Goal: Information Seeking & Learning: Learn about a topic

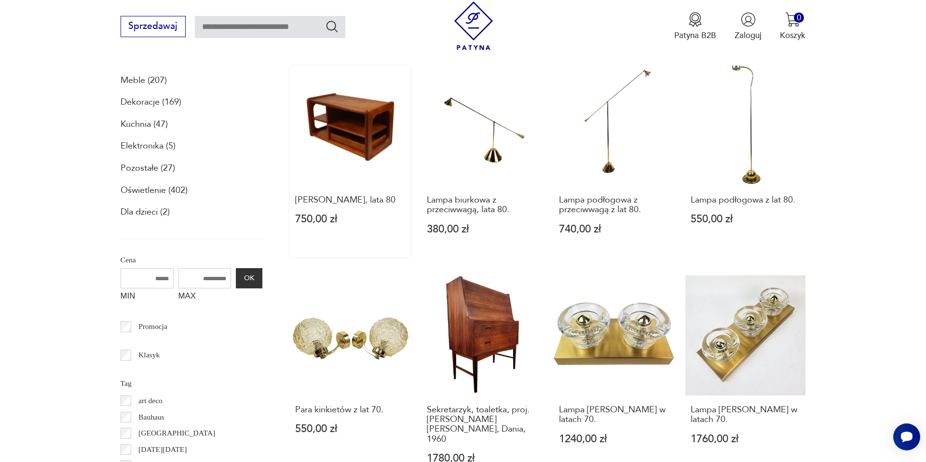
click at [346, 149] on link "[PERSON_NAME], lata 80 750,00 zł" at bounding box center [350, 161] width 120 height 191
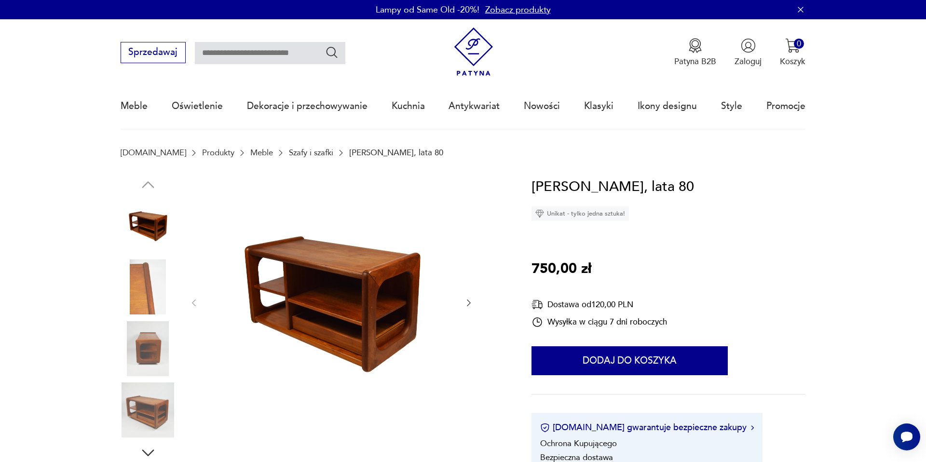
click at [151, 335] on img at bounding box center [148, 348] width 55 height 55
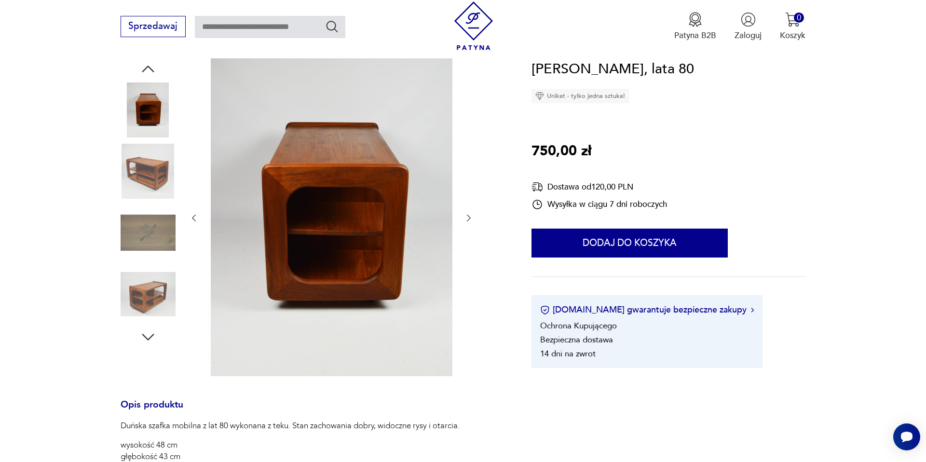
scroll to position [118, 0]
click at [371, 190] on img at bounding box center [332, 217] width 242 height 318
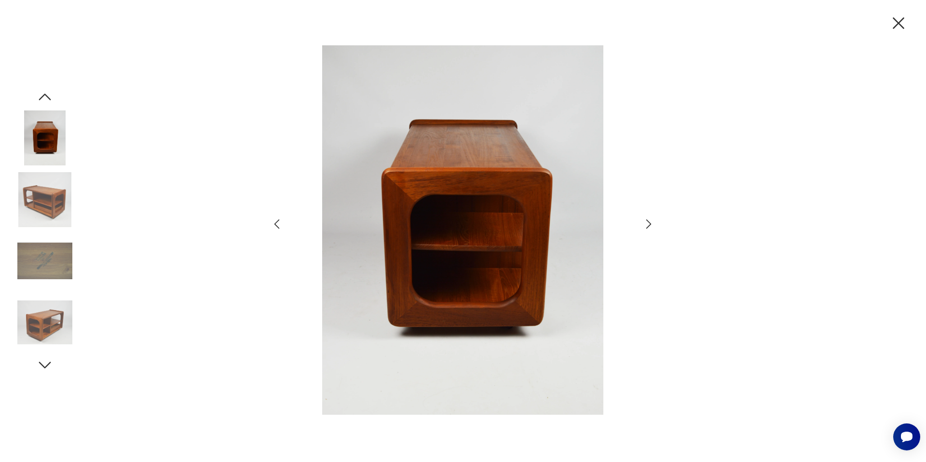
click at [647, 222] on icon "button" at bounding box center [649, 224] width 14 height 14
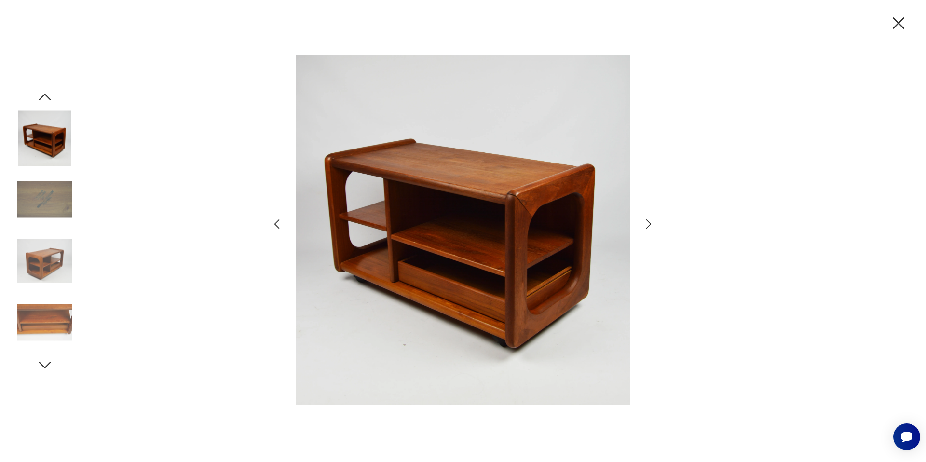
click at [647, 222] on icon "button" at bounding box center [649, 224] width 14 height 14
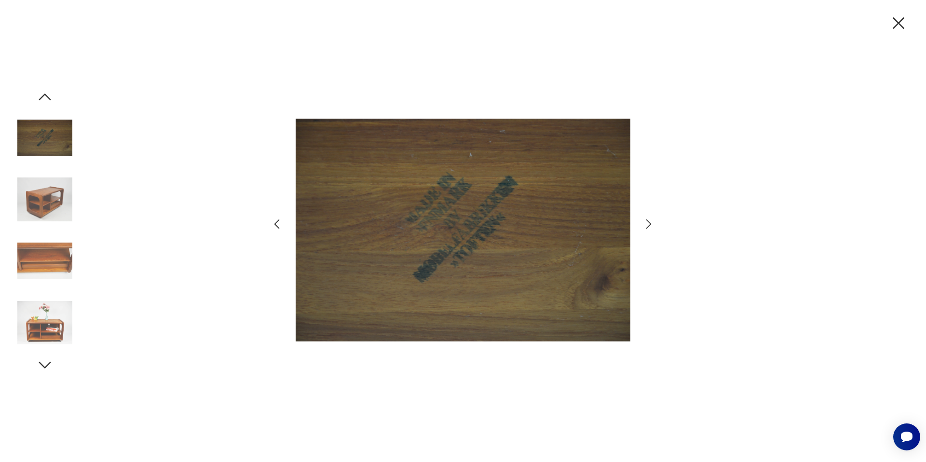
click at [647, 222] on icon "button" at bounding box center [649, 224] width 14 height 14
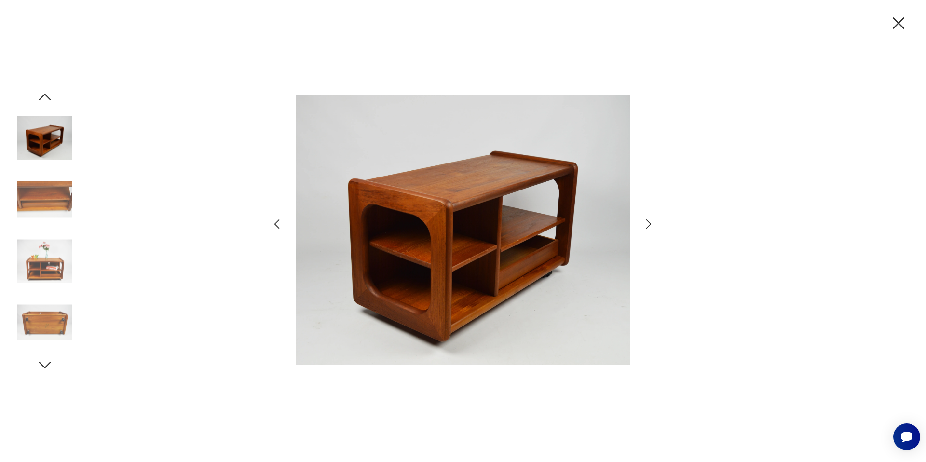
click at [647, 222] on icon "button" at bounding box center [649, 224] width 14 height 14
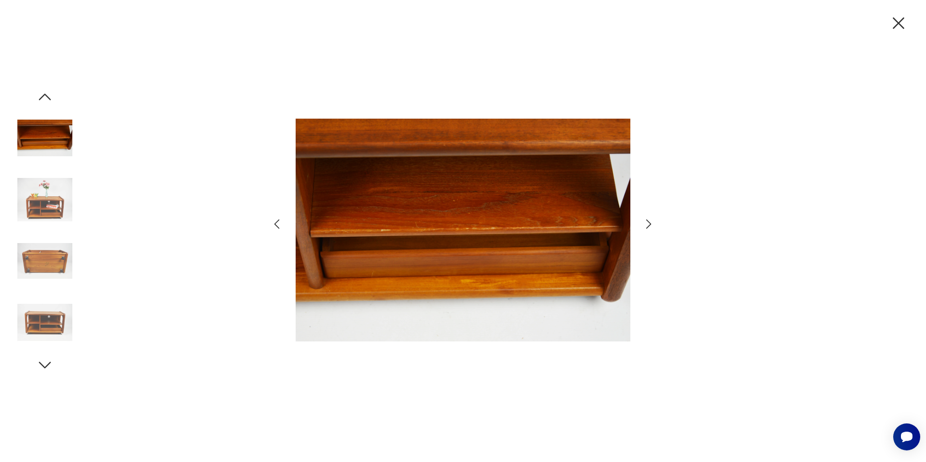
click at [647, 222] on icon "button" at bounding box center [649, 224] width 14 height 14
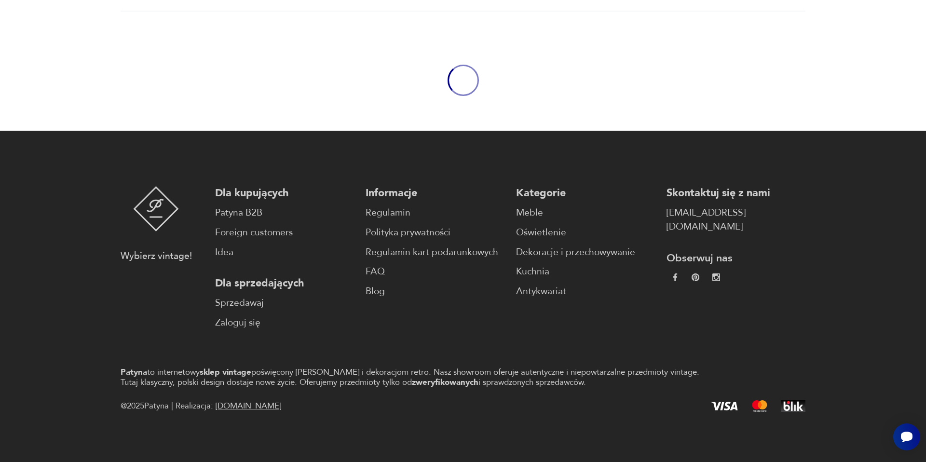
scroll to position [125, 0]
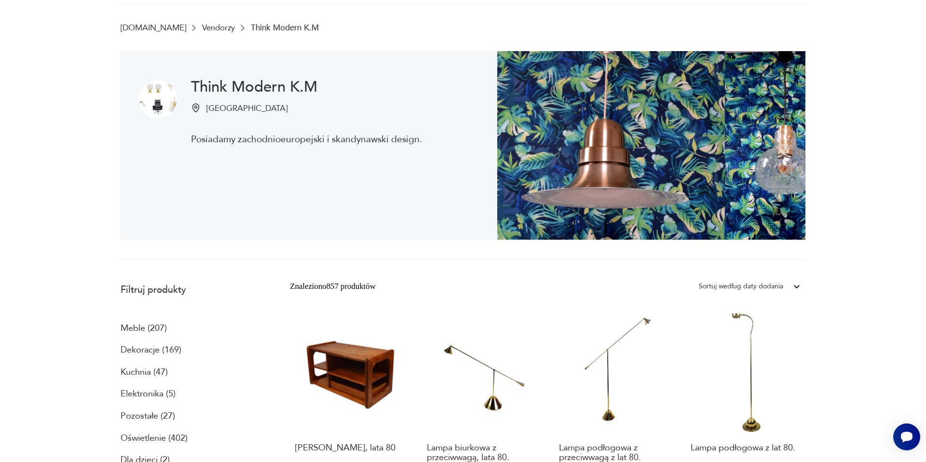
click at [865, 247] on section "Think Modern K.M Zielona Góra Posiadamy zachodnioeuropejski i skandynawski desi…" at bounding box center [463, 155] width 926 height 208
click at [822, 246] on section "Think Modern K.M Zielona Góra Posiadamy zachodnioeuropejski i skandynawski desi…" at bounding box center [463, 155] width 926 height 208
click at [480, 292] on div "Znaleziono 857 produktów Filtruj Sortuj według daty dodania Sortuj według daty …" at bounding box center [548, 286] width 516 height 17
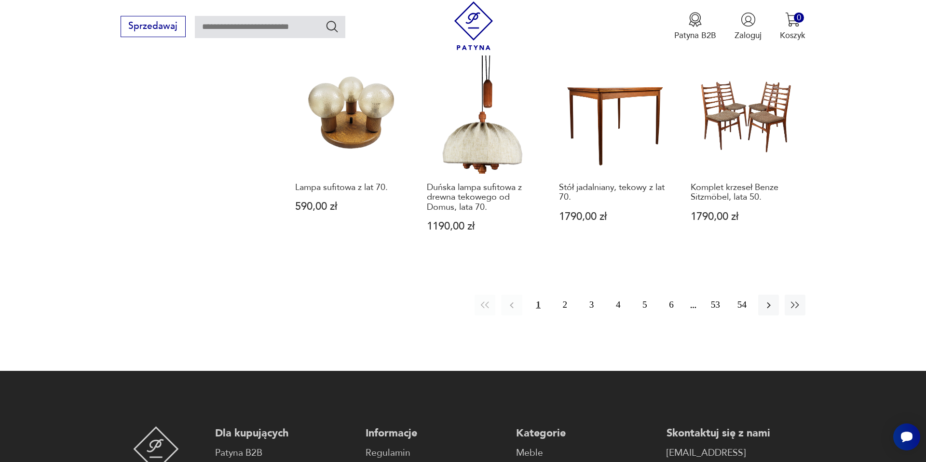
scroll to position [1036, 0]
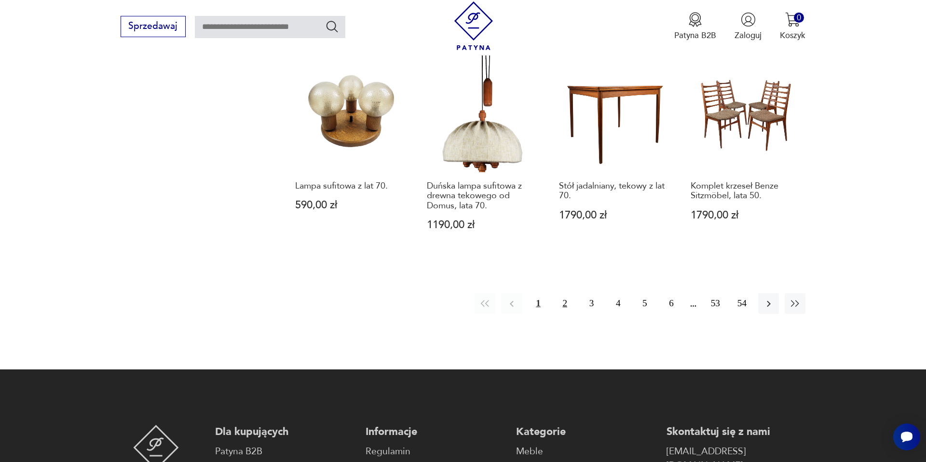
click at [564, 293] on button "2" at bounding box center [565, 303] width 21 height 21
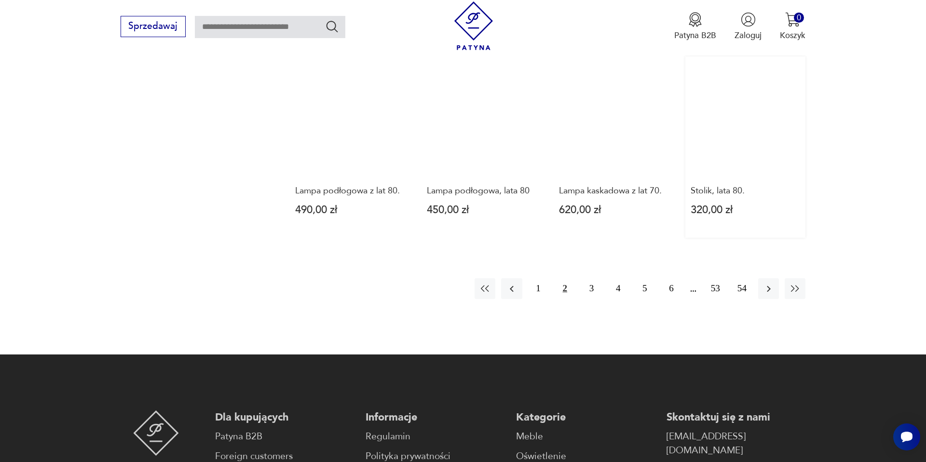
scroll to position [1032, 0]
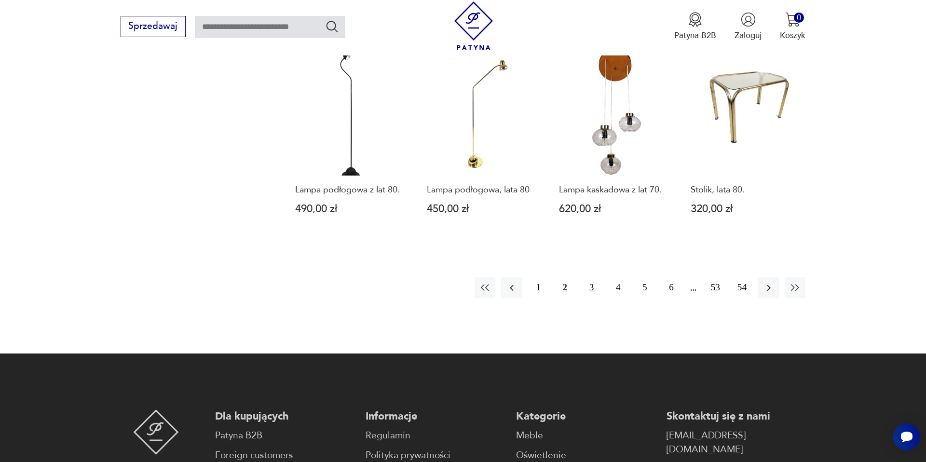
click at [587, 292] on button "3" at bounding box center [591, 287] width 21 height 21
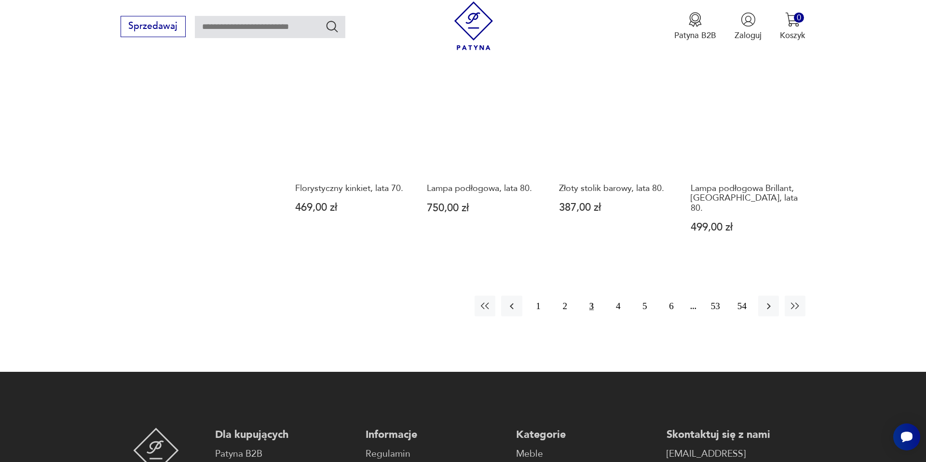
scroll to position [1066, 0]
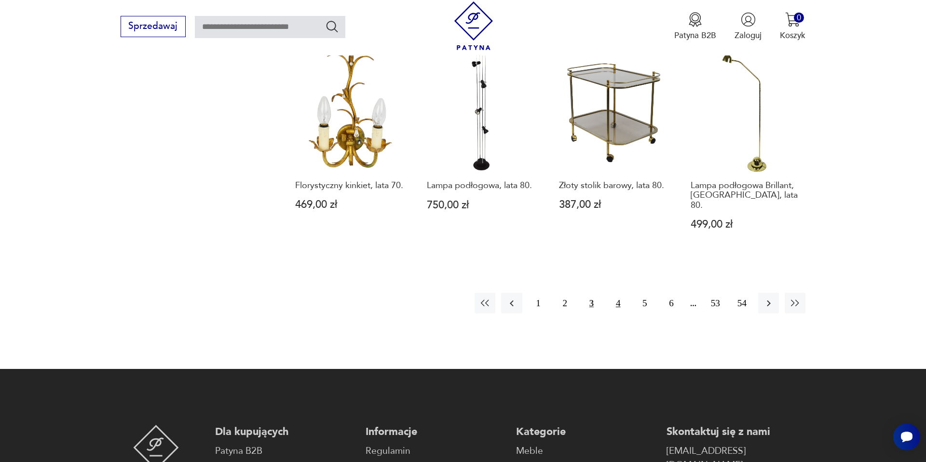
click at [621, 293] on button "4" at bounding box center [618, 303] width 21 height 21
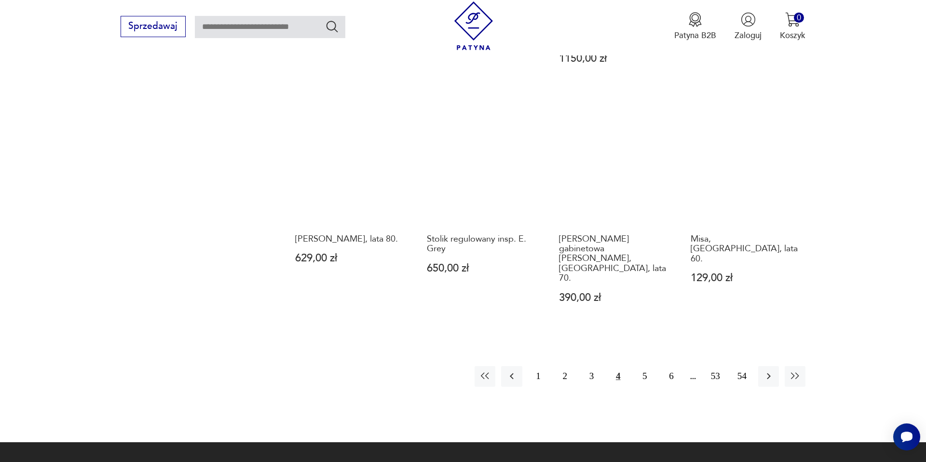
scroll to position [984, 0]
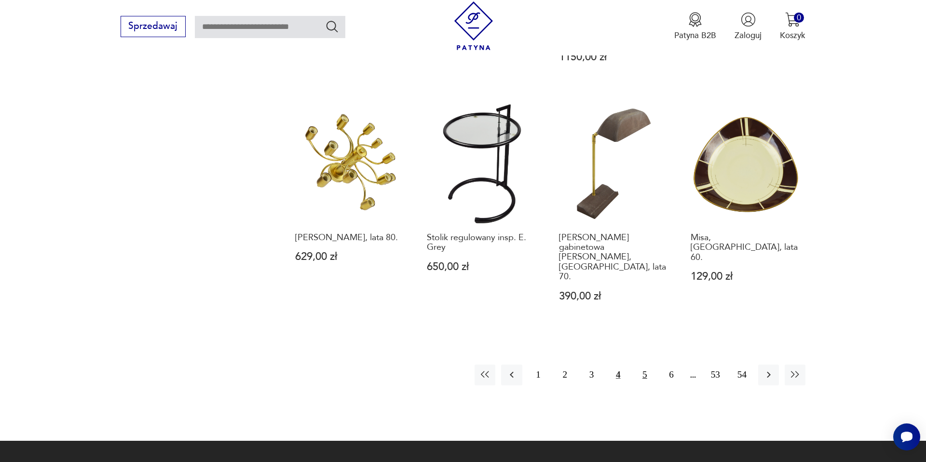
click at [647, 365] on button "5" at bounding box center [644, 375] width 21 height 21
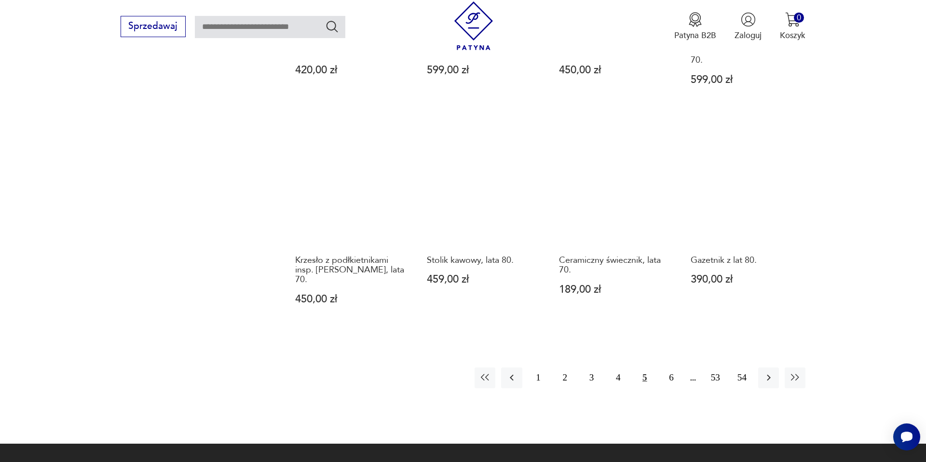
scroll to position [959, 0]
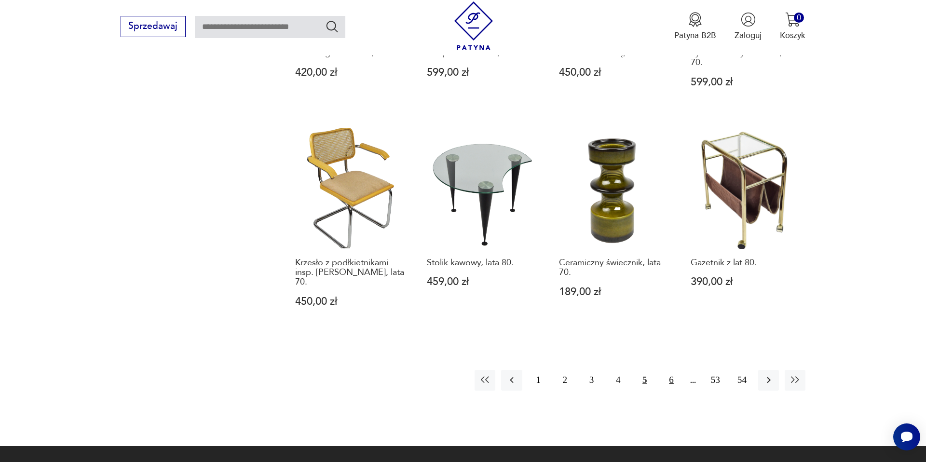
click at [668, 370] on button "6" at bounding box center [671, 380] width 21 height 21
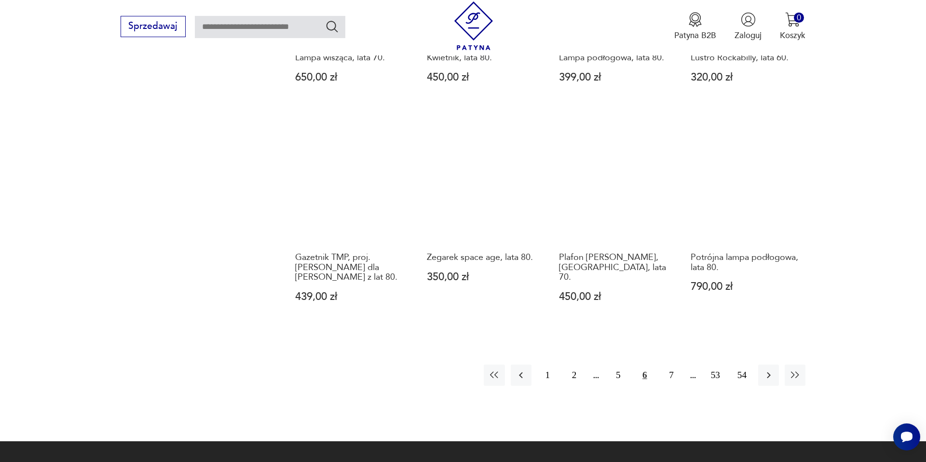
scroll to position [956, 0]
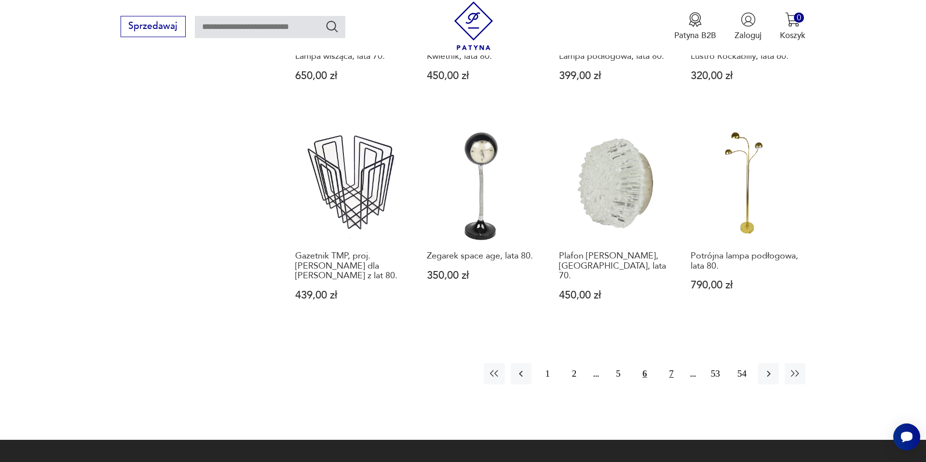
click at [671, 363] on button "7" at bounding box center [671, 373] width 21 height 21
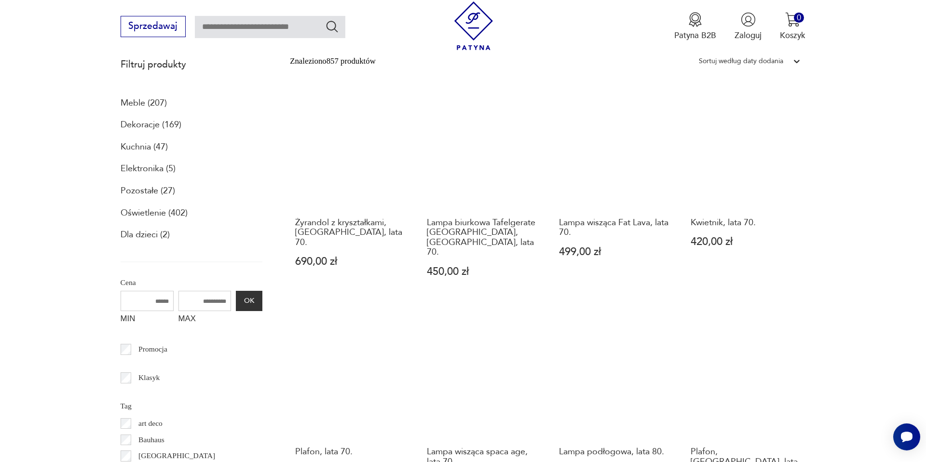
scroll to position [348, 0]
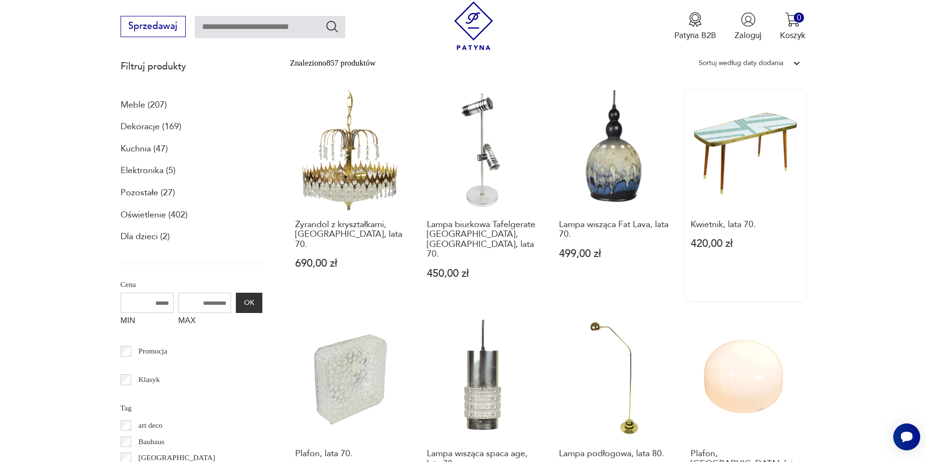
click at [733, 137] on link "Kwietnik, lata 70. 420,00 zł" at bounding box center [746, 195] width 120 height 211
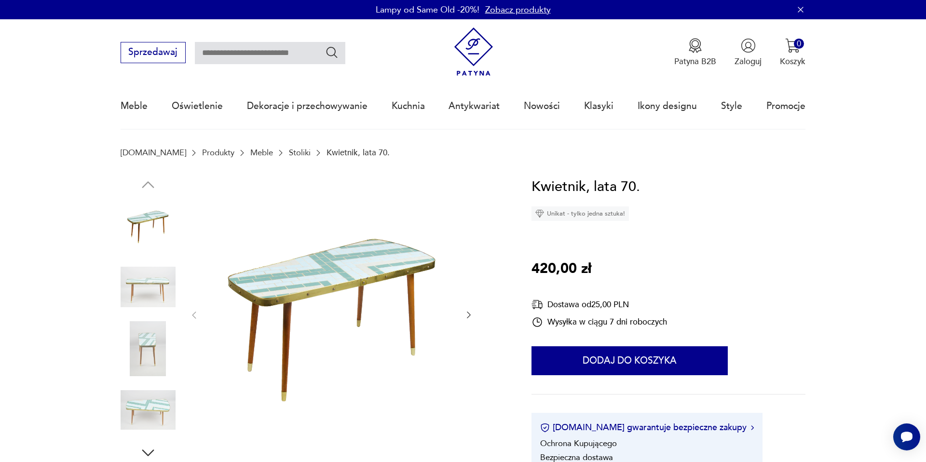
click at [172, 292] on img at bounding box center [148, 287] width 55 height 55
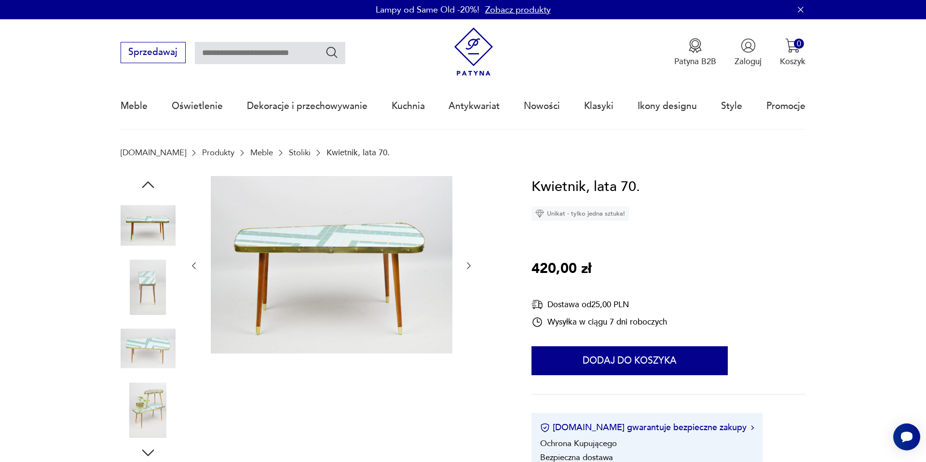
click at [166, 321] on img at bounding box center [148, 348] width 55 height 55
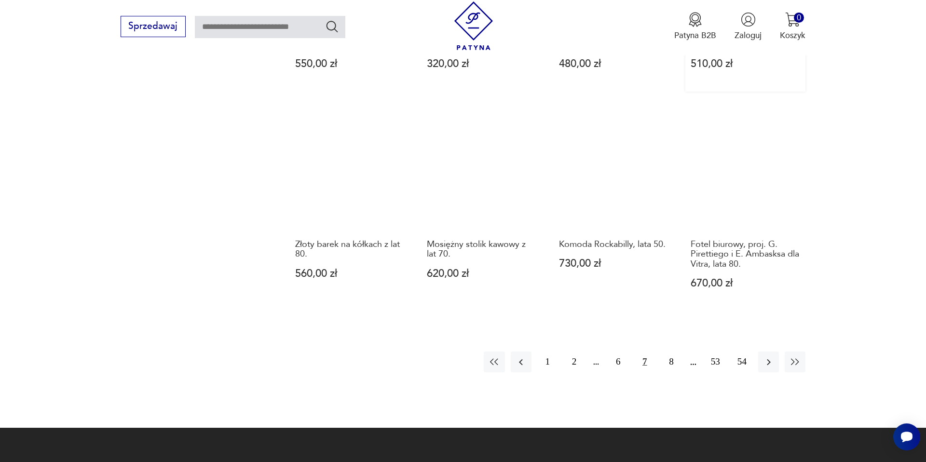
scroll to position [980, 0]
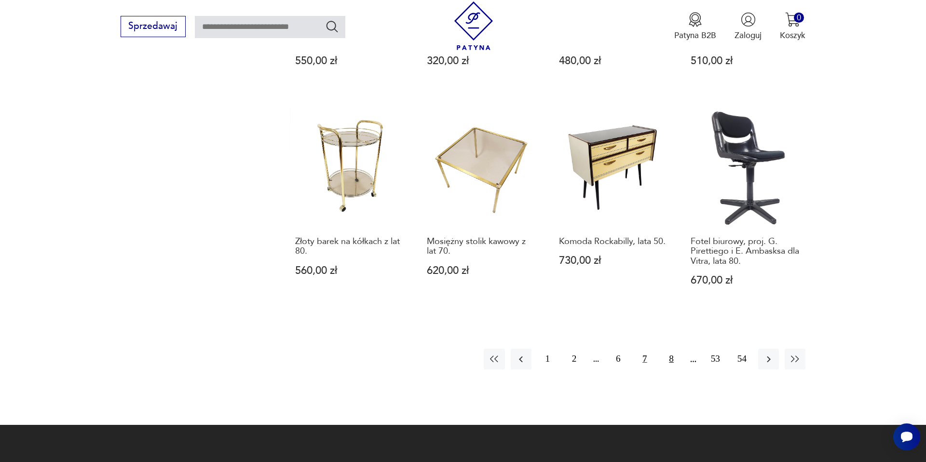
click at [670, 349] on button "8" at bounding box center [671, 359] width 21 height 21
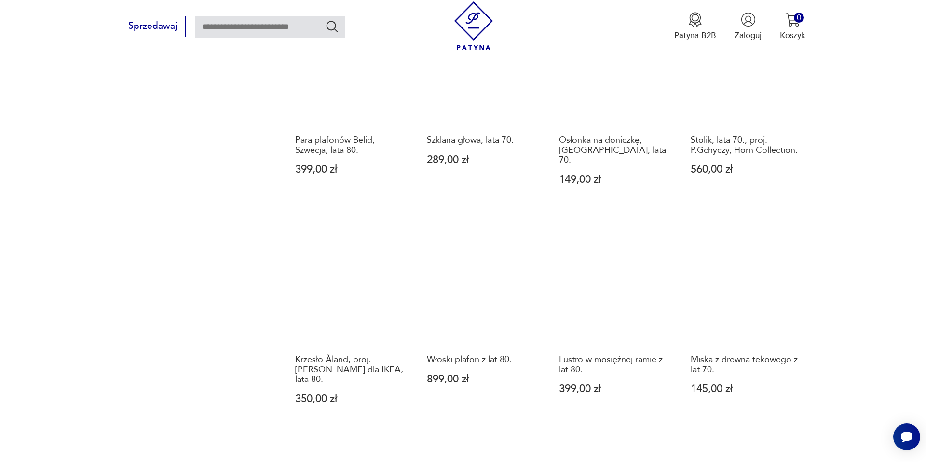
scroll to position [884, 0]
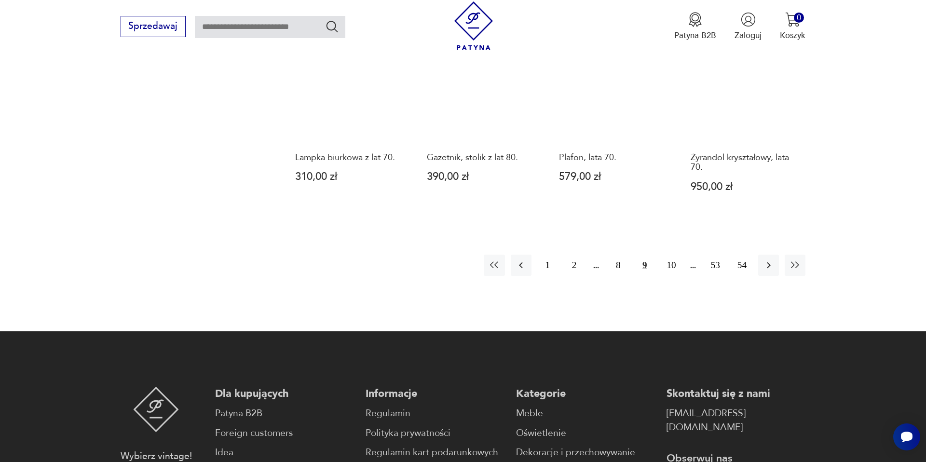
scroll to position [1120, 0]
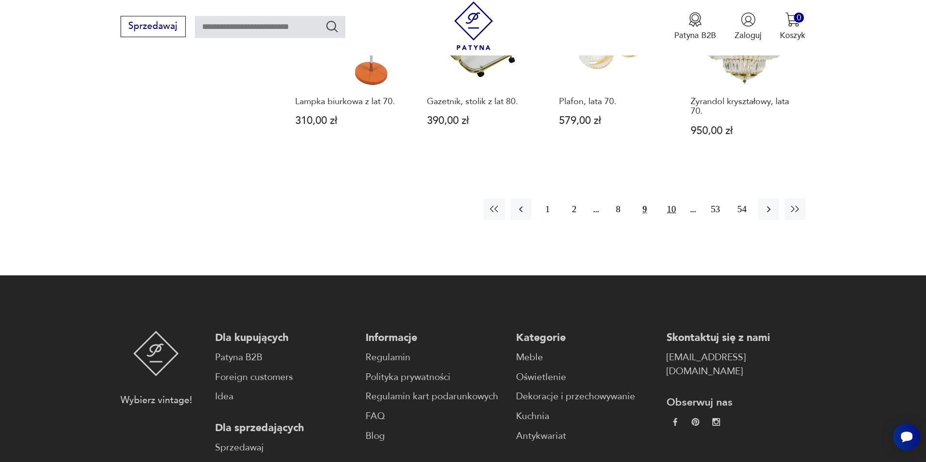
click at [671, 199] on button "10" at bounding box center [671, 209] width 21 height 21
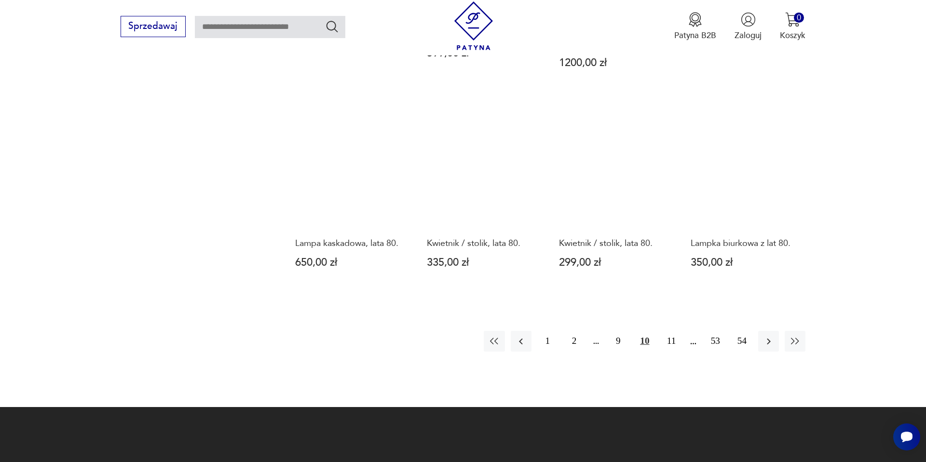
scroll to position [1003, 0]
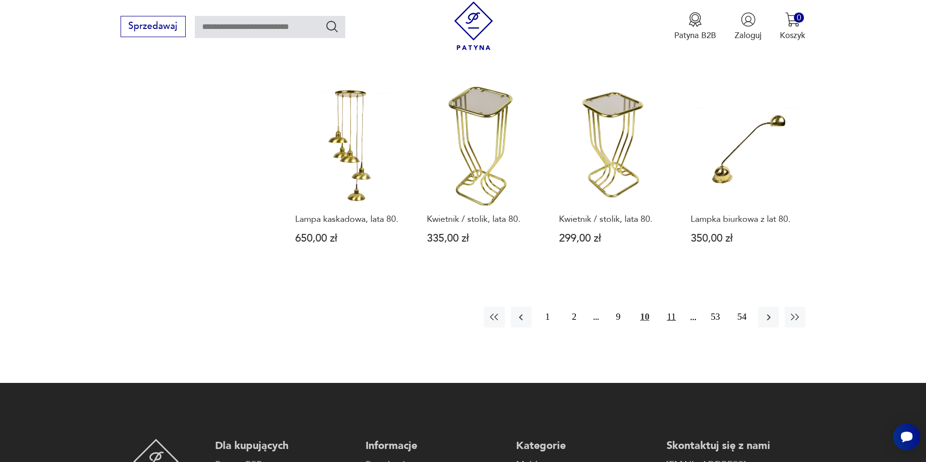
click at [673, 307] on button "11" at bounding box center [671, 317] width 21 height 21
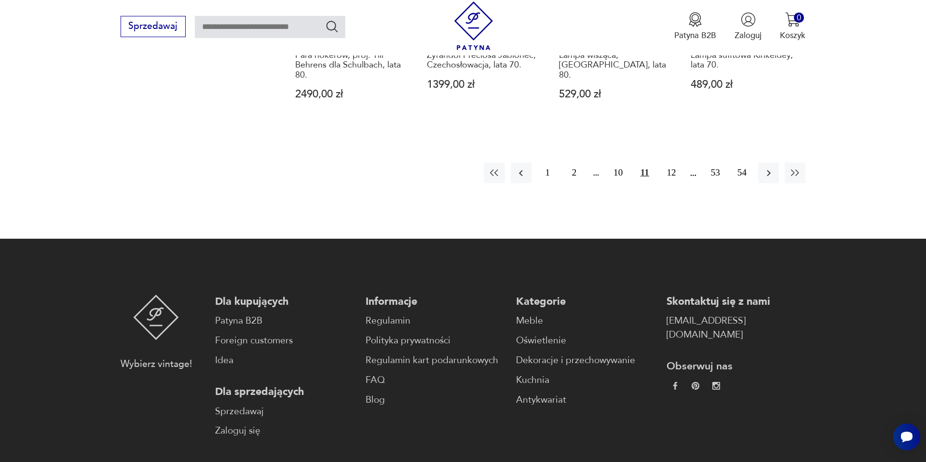
scroll to position [1178, 0]
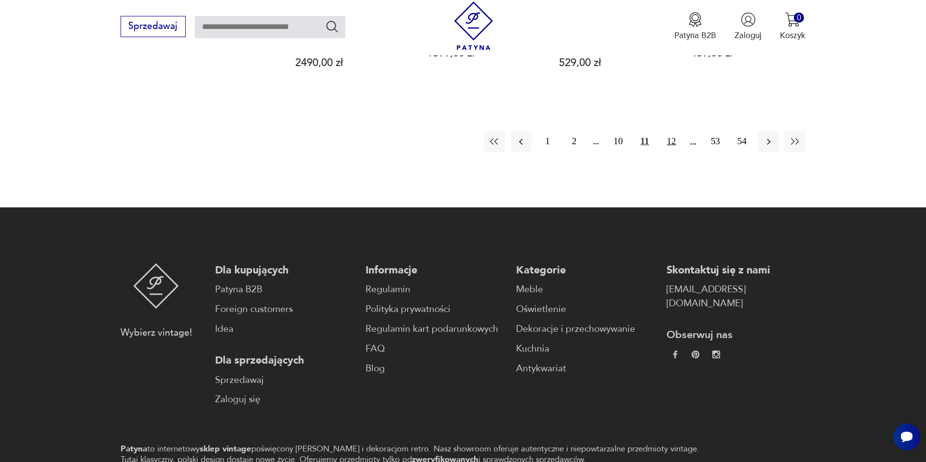
click at [667, 131] on button "12" at bounding box center [671, 141] width 21 height 21
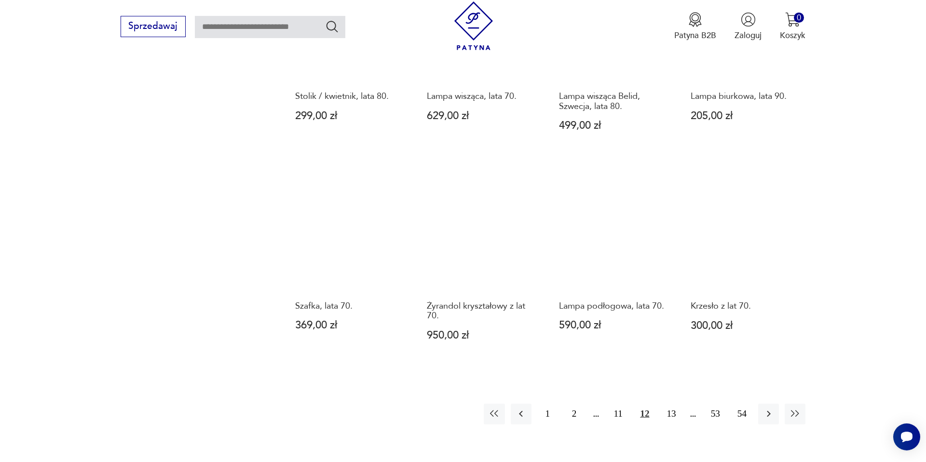
scroll to position [944, 0]
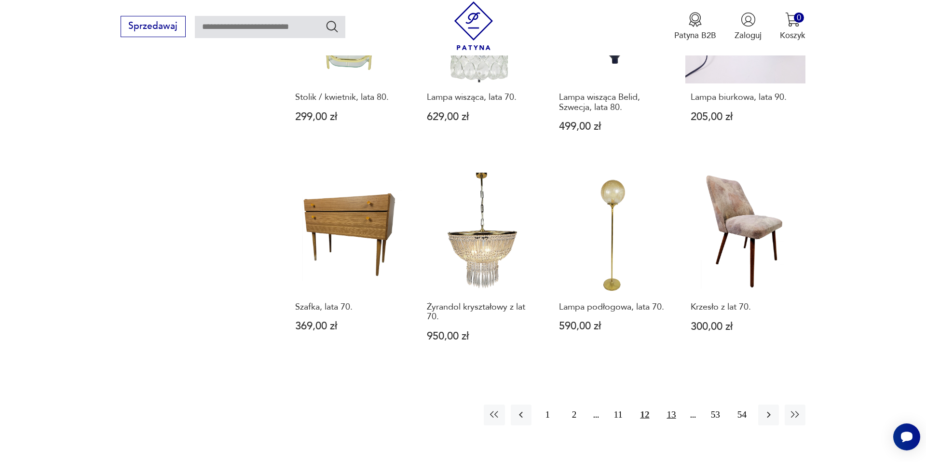
click at [674, 405] on button "13" at bounding box center [671, 415] width 21 height 21
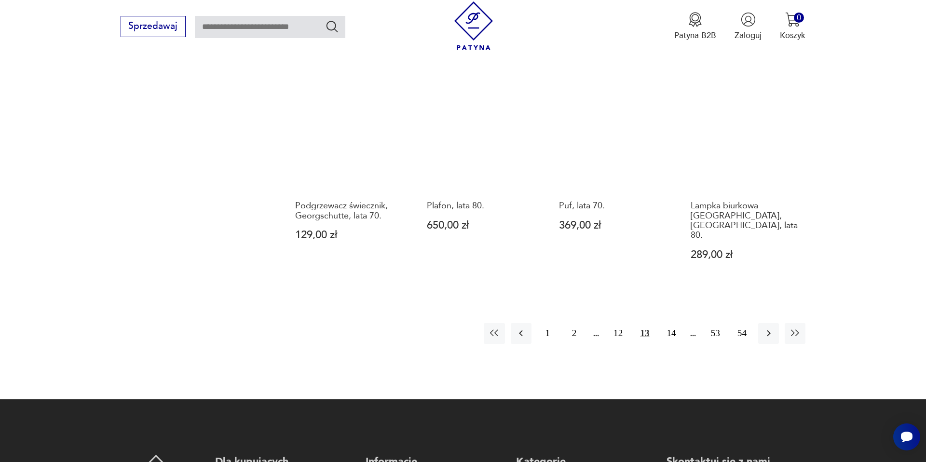
scroll to position [1034, 0]
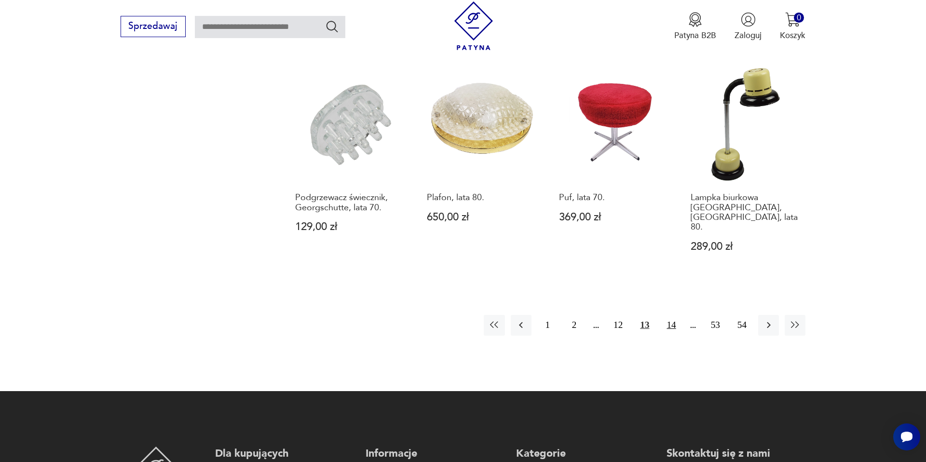
click at [674, 315] on button "14" at bounding box center [671, 325] width 21 height 21
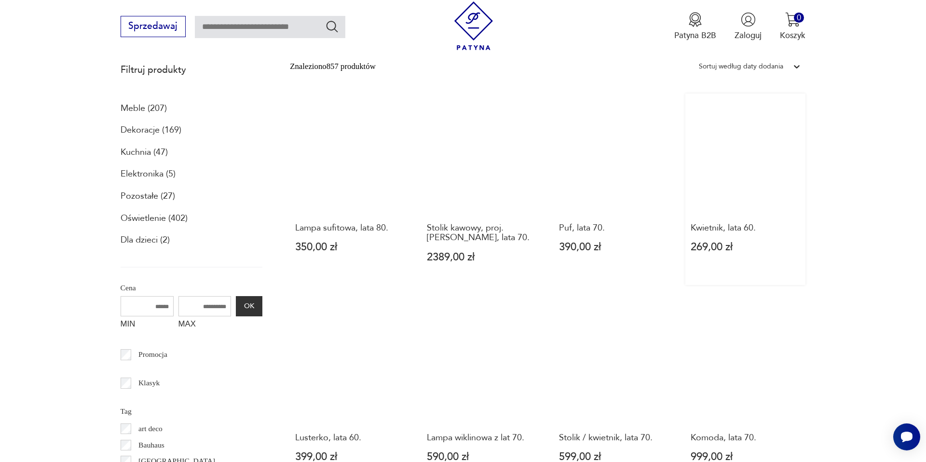
scroll to position [342, 0]
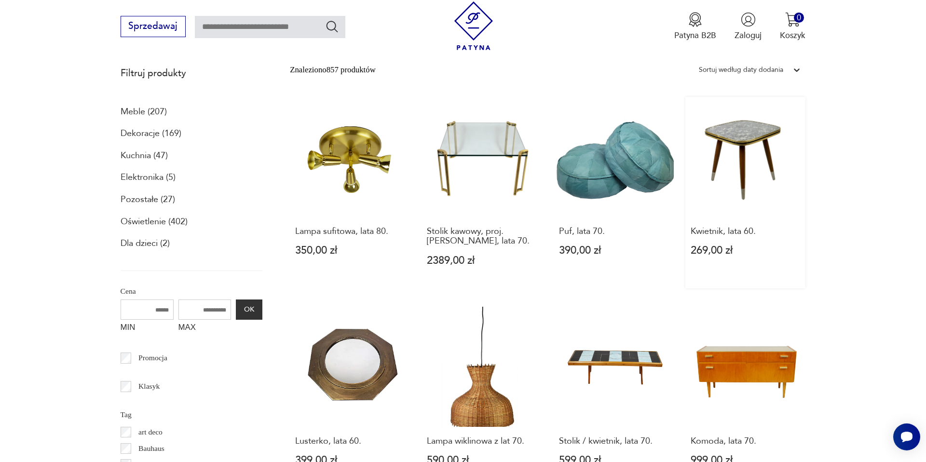
click at [759, 145] on link "Kwietnik, lata 60. 269,00 zł" at bounding box center [746, 192] width 120 height 191
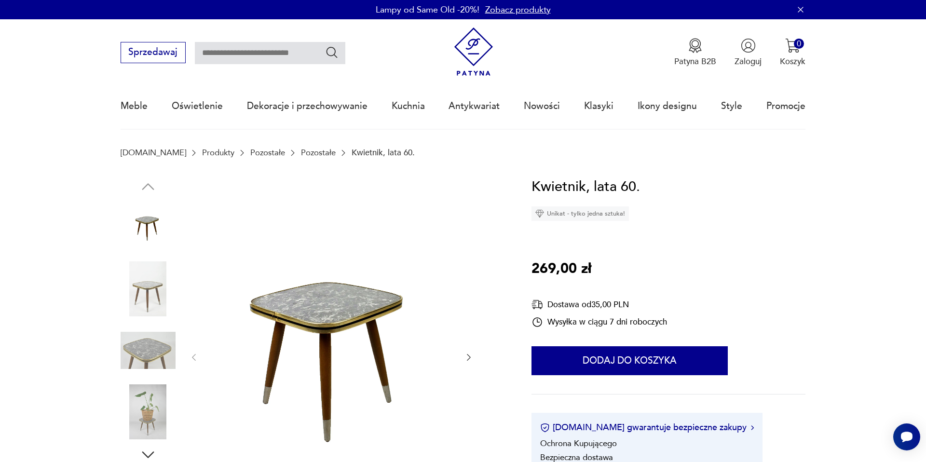
click at [150, 299] on img at bounding box center [148, 288] width 55 height 55
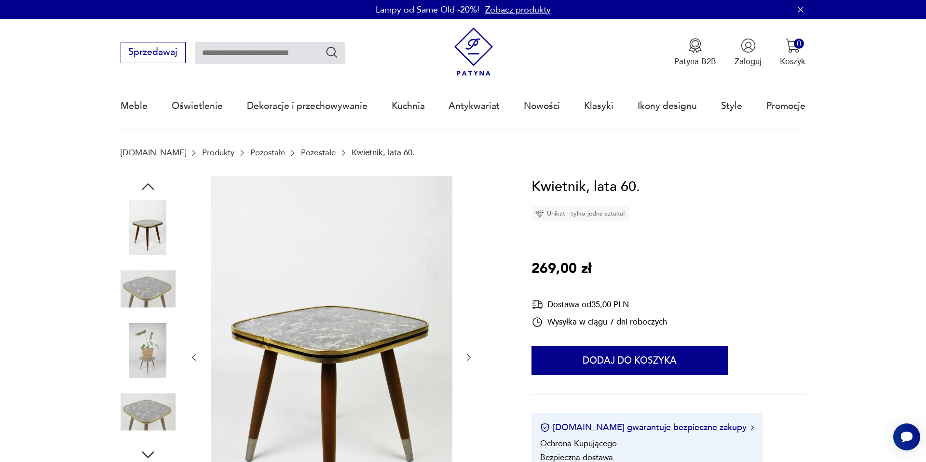
click at [148, 340] on img at bounding box center [148, 350] width 55 height 55
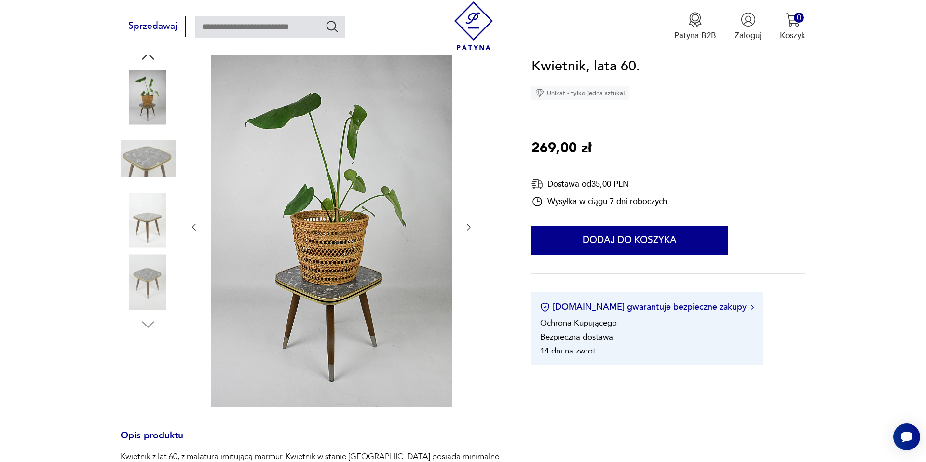
scroll to position [130, 0]
click at [151, 235] on img at bounding box center [148, 220] width 55 height 55
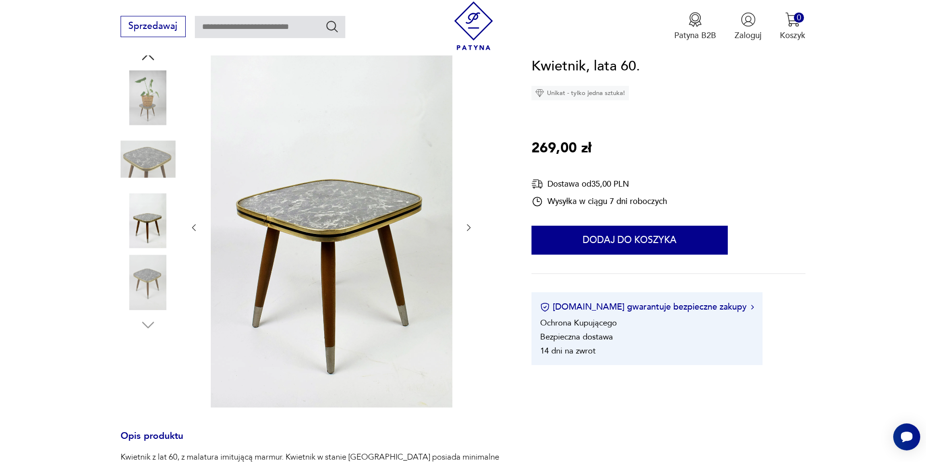
click at [154, 274] on img at bounding box center [148, 282] width 55 height 55
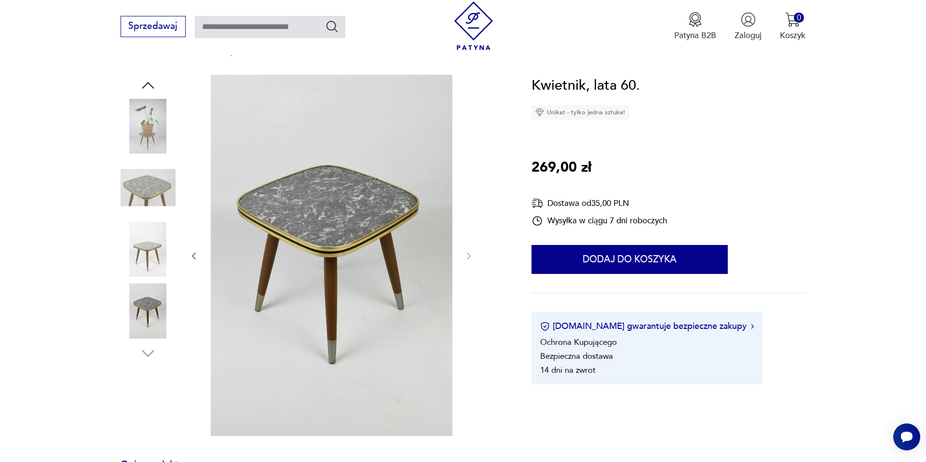
scroll to position [96, 0]
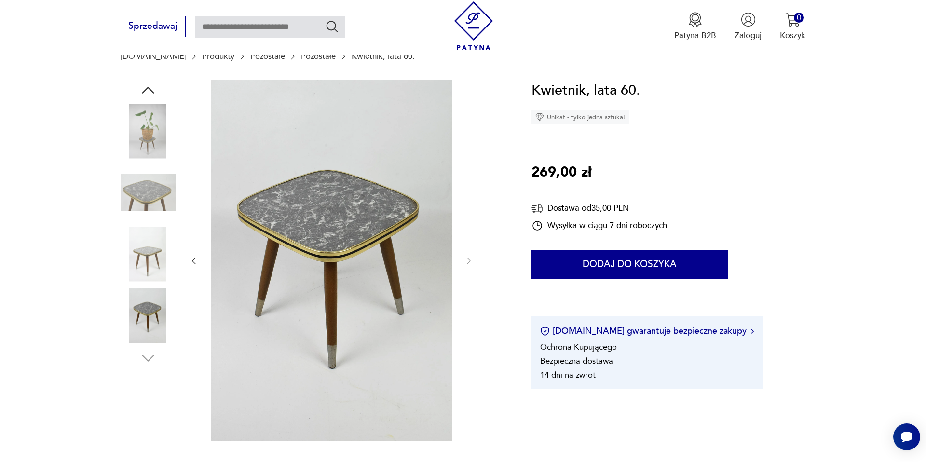
click at [369, 242] on img at bounding box center [332, 260] width 242 height 361
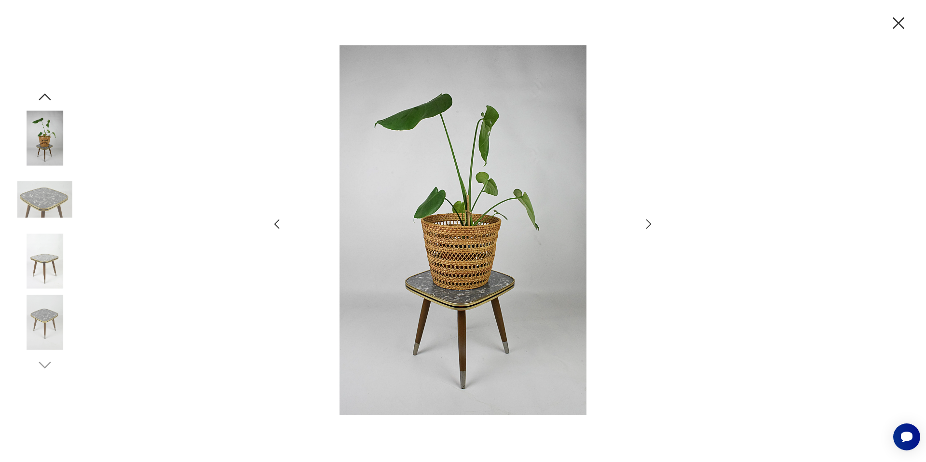
click at [40, 193] on img at bounding box center [44, 199] width 55 height 55
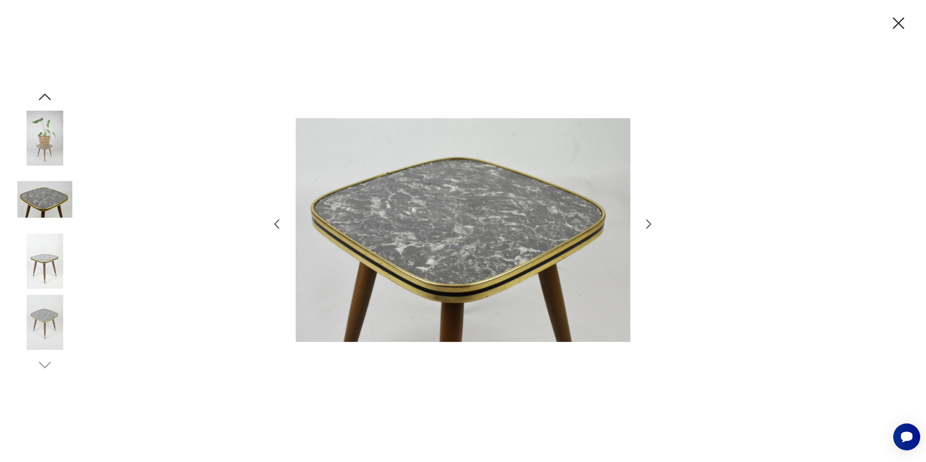
click at [42, 224] on img at bounding box center [44, 199] width 55 height 55
click at [40, 249] on img at bounding box center [44, 261] width 55 height 55
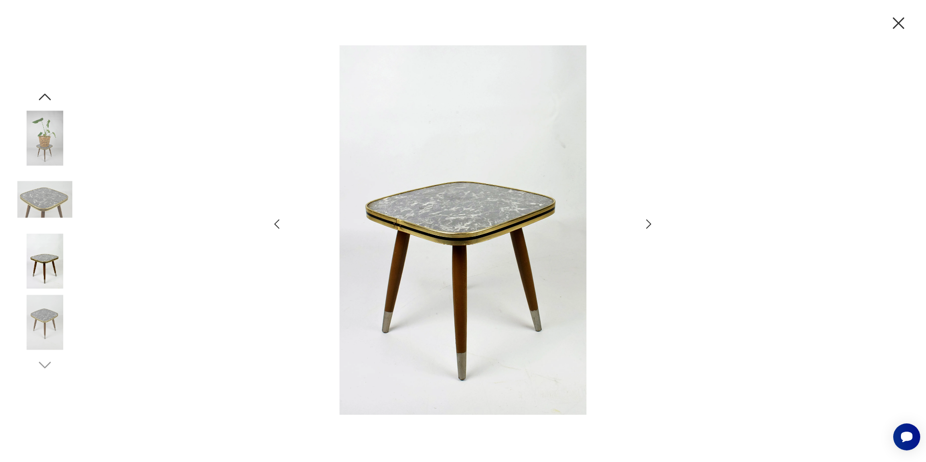
click at [45, 325] on img at bounding box center [44, 322] width 55 height 55
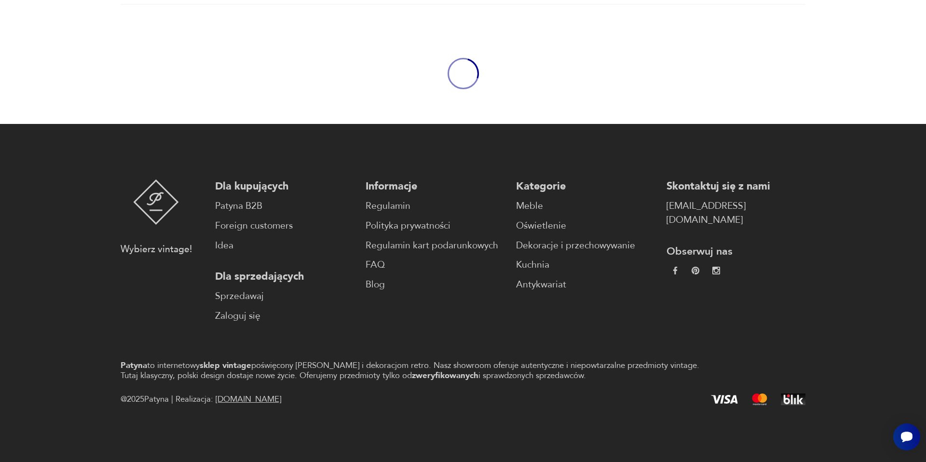
scroll to position [341, 0]
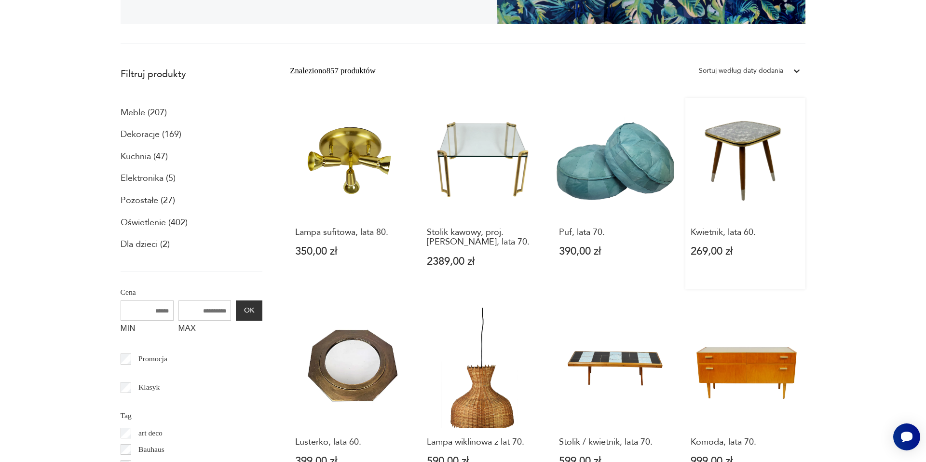
click at [734, 168] on link "Kwietnik, lata 60. 269,00 zł" at bounding box center [746, 193] width 120 height 191
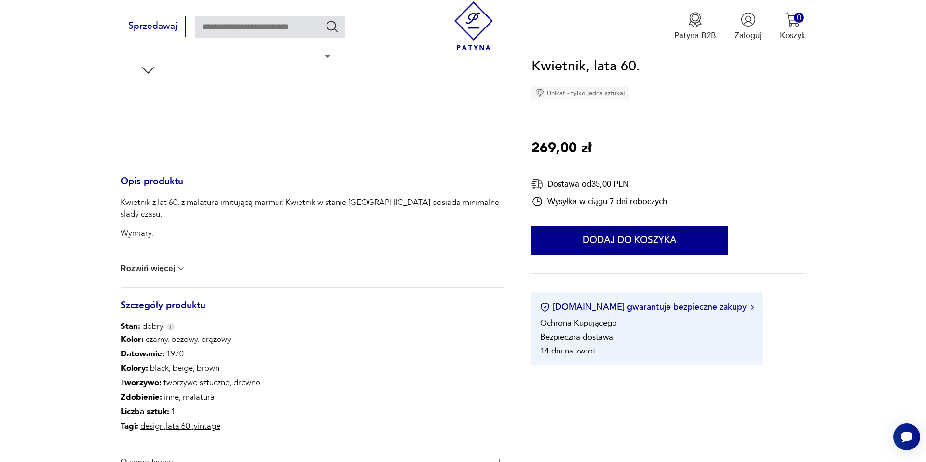
scroll to position [399, 0]
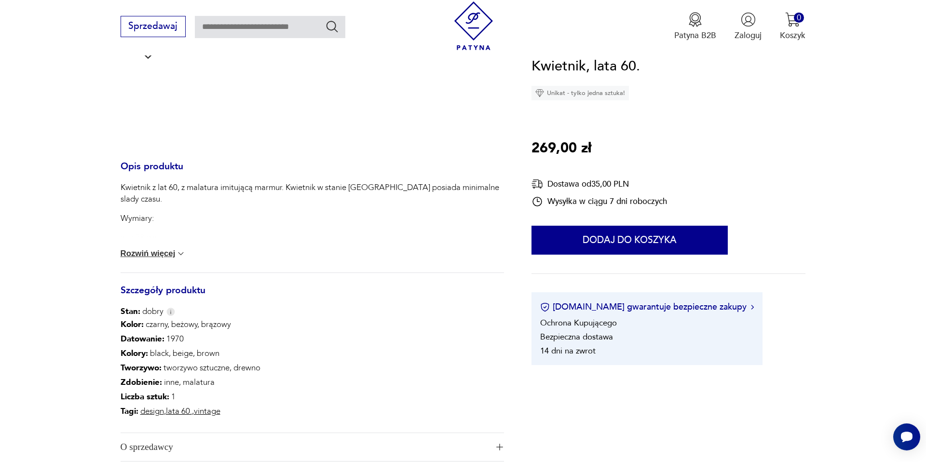
click at [119, 261] on section "Opis produktu Kwietnik z lat 60, z malatura imitującą marmur. Kwietnik w stanie…" at bounding box center [463, 147] width 926 height 741
click at [133, 247] on div "Kwietnik z lat 60, z malatura imitującą marmur. Kwietnik w stanie dobrym posiad…" at bounding box center [313, 227] width 384 height 91
click at [154, 253] on button "Rozwiń więcej" at bounding box center [154, 254] width 66 height 10
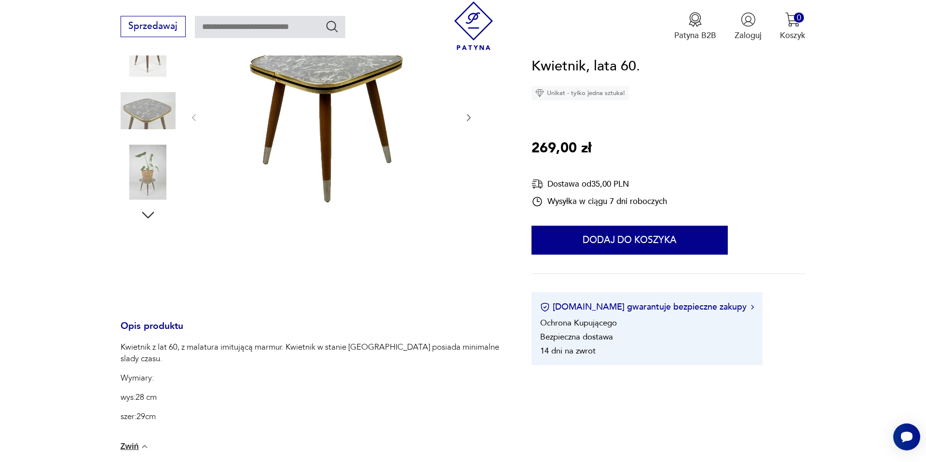
scroll to position [242, 0]
click at [146, 210] on icon "button" at bounding box center [147, 213] width 17 height 17
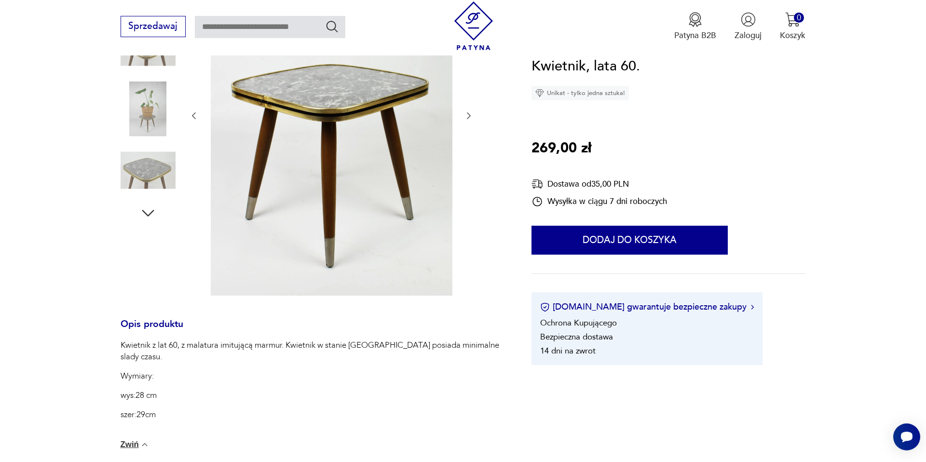
click at [146, 210] on icon "button" at bounding box center [147, 213] width 17 height 17
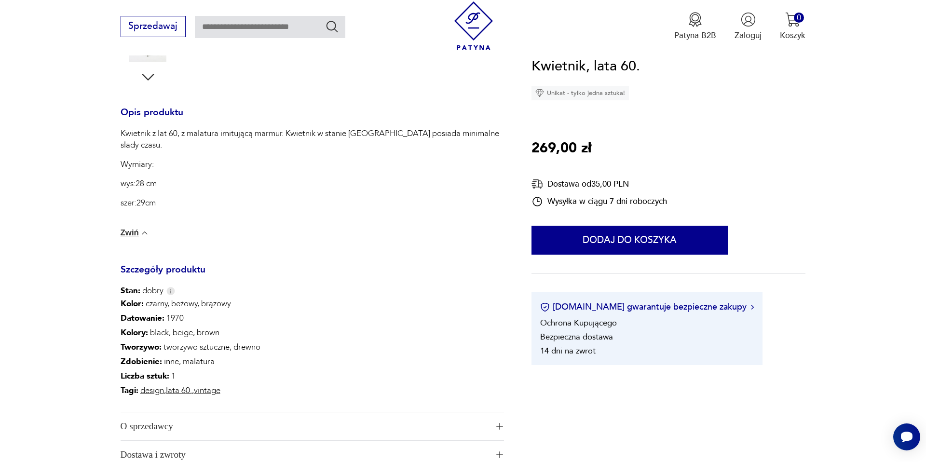
scroll to position [374, 0]
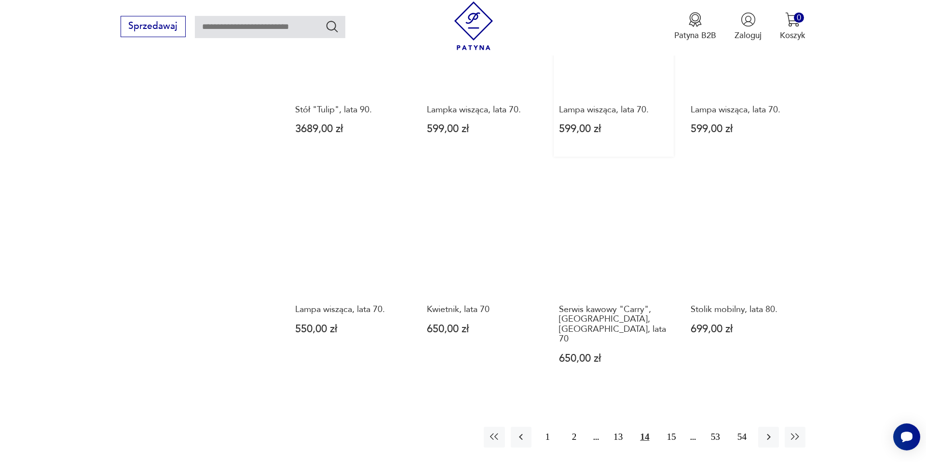
scroll to position [876, 0]
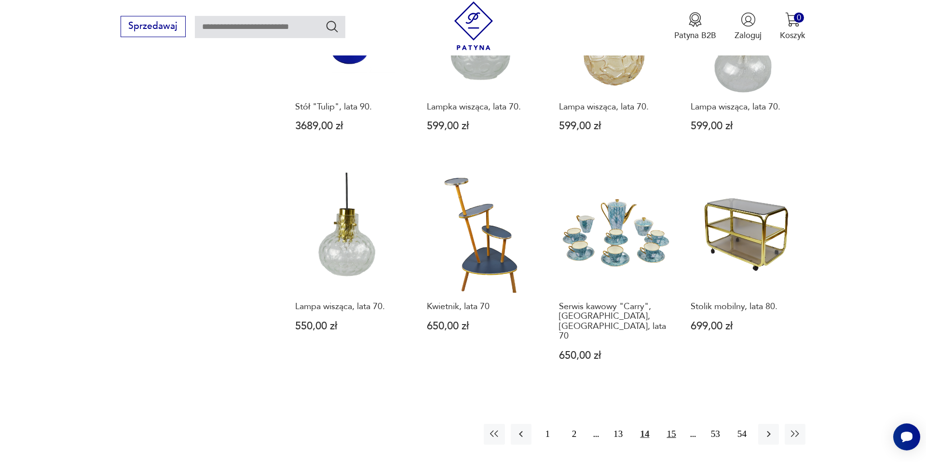
click at [673, 424] on button "15" at bounding box center [671, 434] width 21 height 21
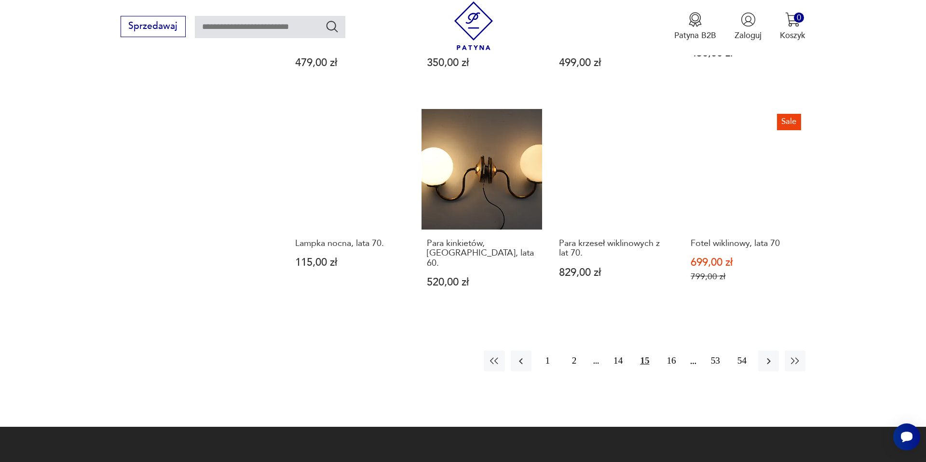
scroll to position [960, 0]
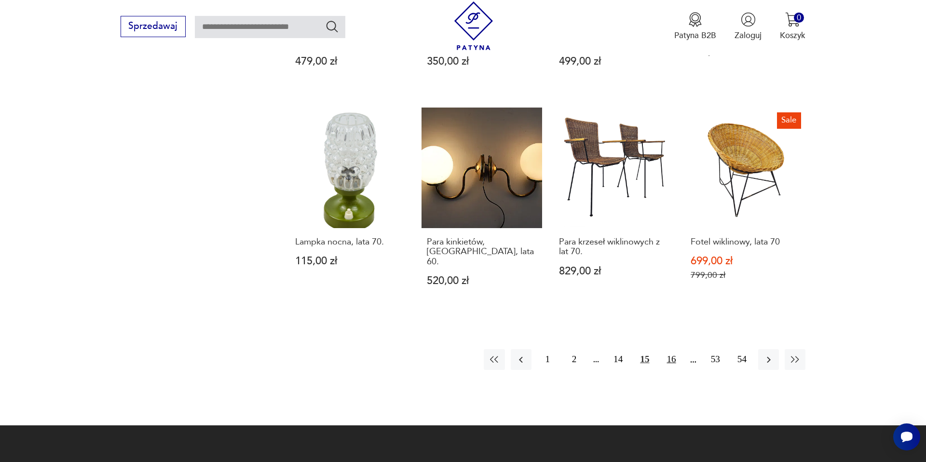
click at [668, 352] on button "16" at bounding box center [671, 359] width 21 height 21
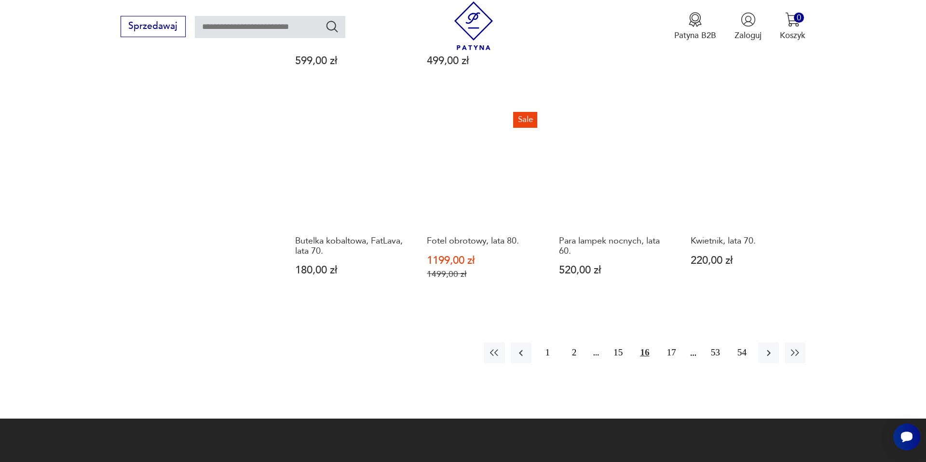
scroll to position [1011, 0]
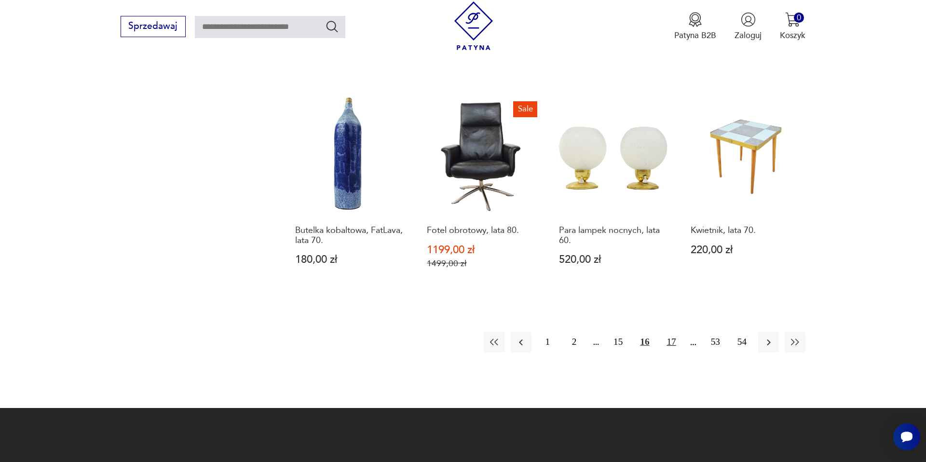
click at [673, 332] on button "17" at bounding box center [671, 342] width 21 height 21
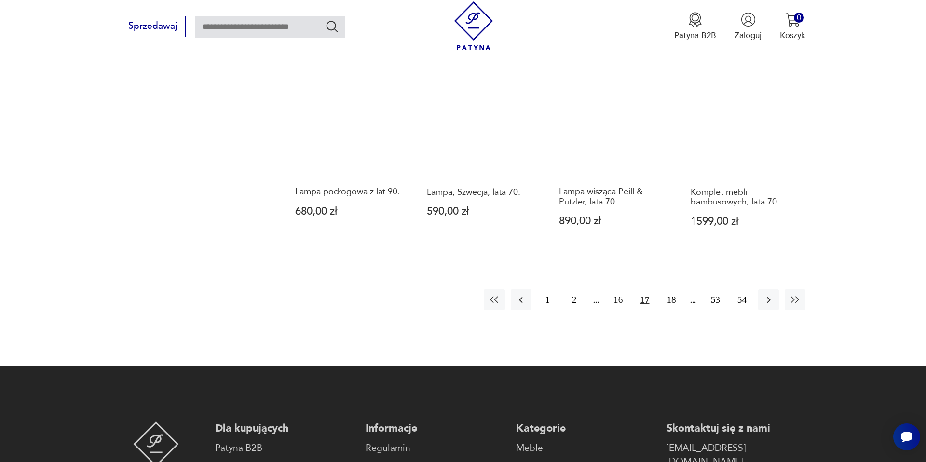
scroll to position [1050, 0]
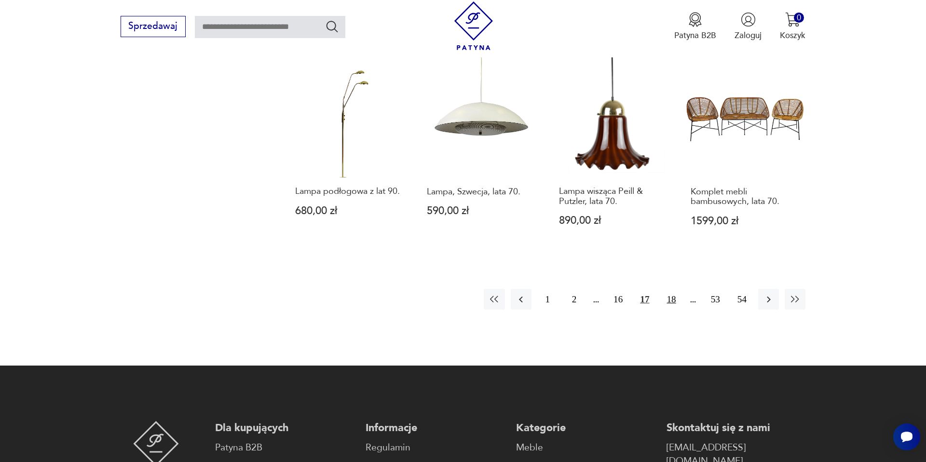
click at [672, 289] on button "18" at bounding box center [671, 299] width 21 height 21
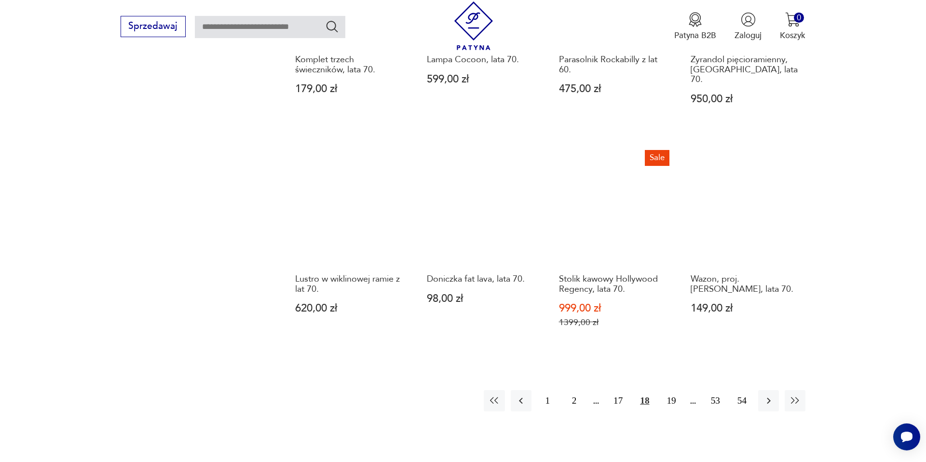
scroll to position [946, 0]
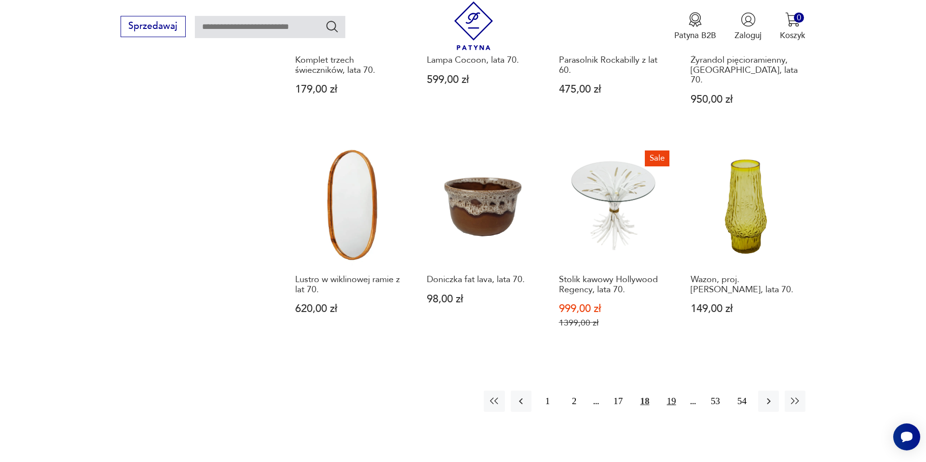
click at [672, 391] on button "19" at bounding box center [671, 401] width 21 height 21
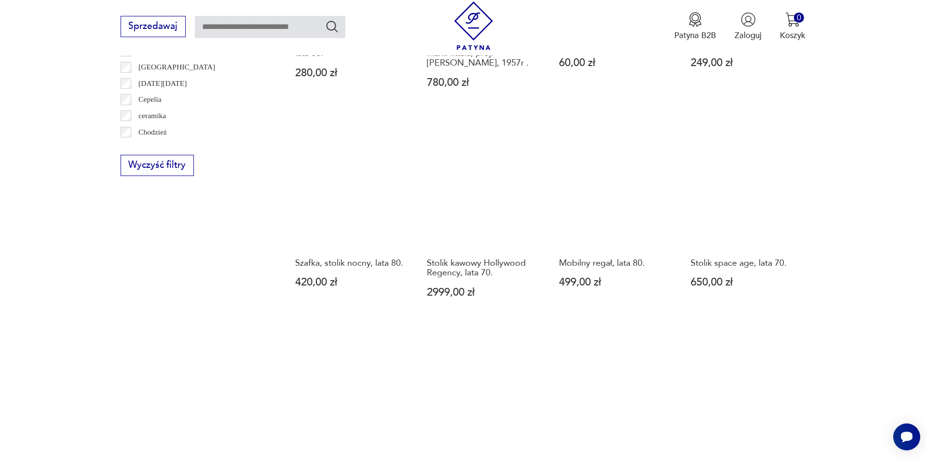
scroll to position [745, 0]
